Goal: Transaction & Acquisition: Purchase product/service

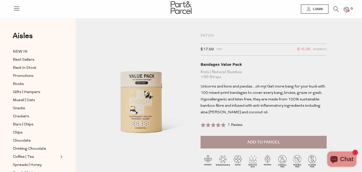
click at [218, 141] on button "Add to Parcel" at bounding box center [264, 142] width 126 height 13
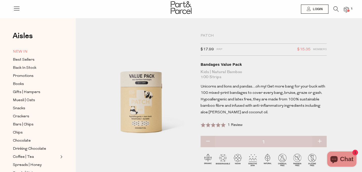
click at [25, 52] on span "NEW IN" at bounding box center [20, 52] width 15 height 6
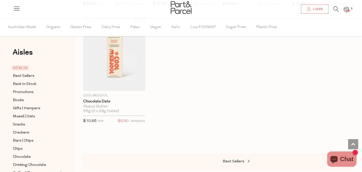
scroll to position [405, 0]
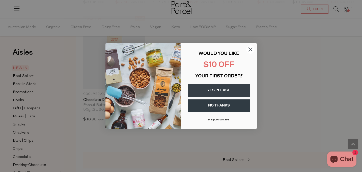
click at [251, 48] on icon "Close dialog" at bounding box center [251, 50] width 4 height 4
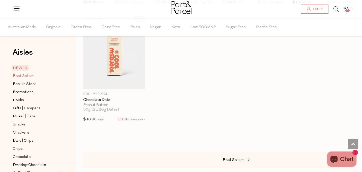
click at [29, 75] on span "Best Sellers" at bounding box center [24, 76] width 22 height 6
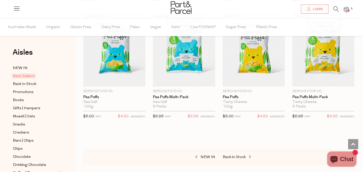
scroll to position [1114, 0]
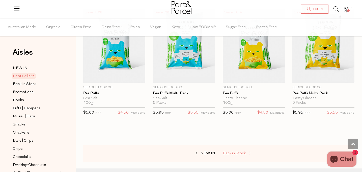
click at [231, 151] on span "Back in Stock" at bounding box center [234, 153] width 23 height 4
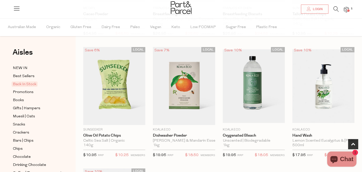
scroll to position [258, 0]
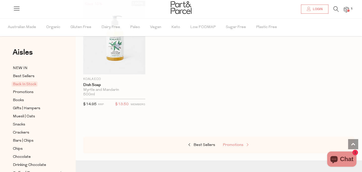
click at [227, 144] on span "Promotions" at bounding box center [233, 145] width 21 height 4
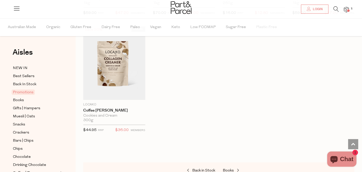
scroll to position [394, 0]
click at [30, 117] on span "Muesli | Oats" at bounding box center [24, 116] width 22 height 6
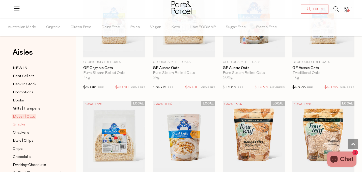
scroll to position [1243, 0]
